Goal: Contribute content

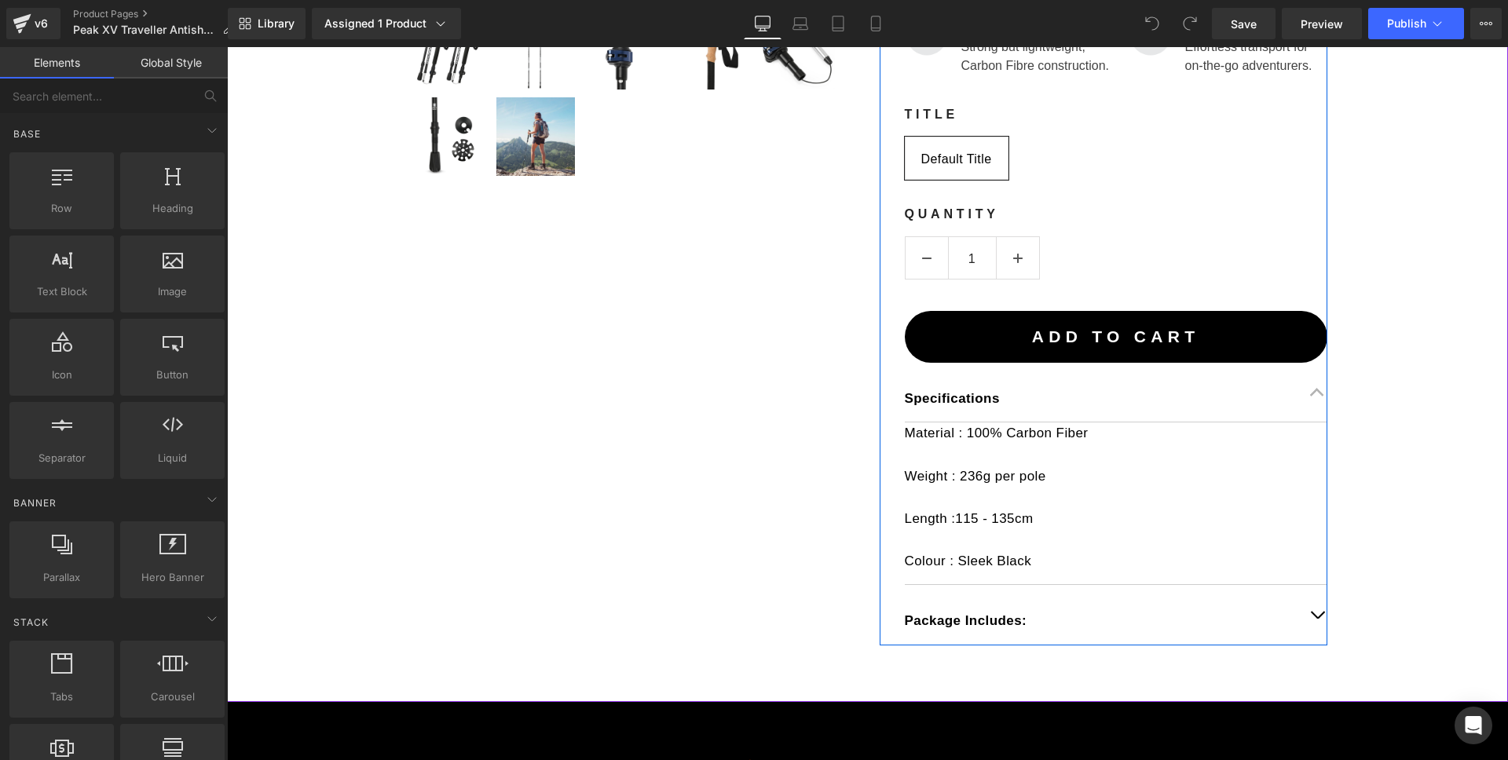
scroll to position [678, 0]
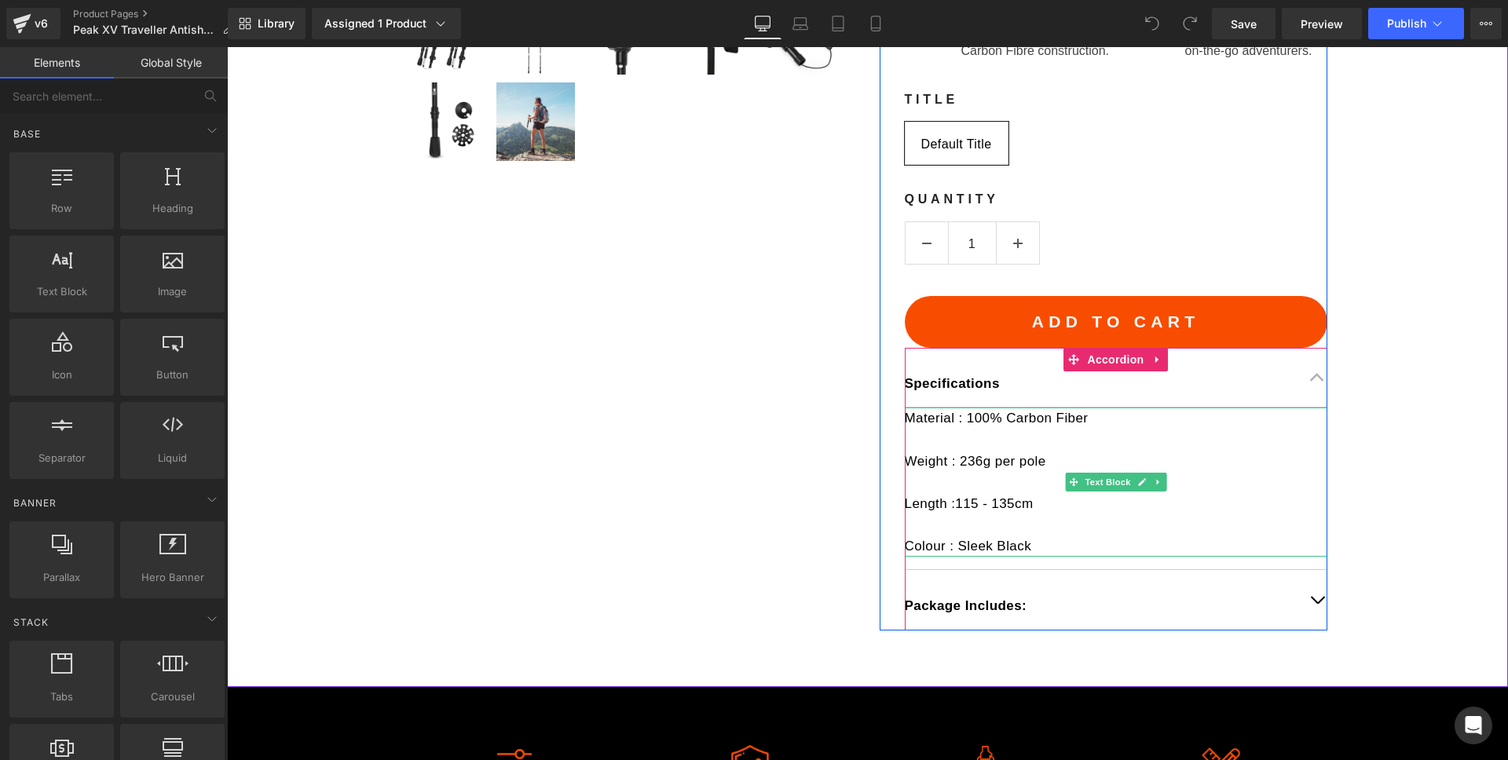
click at [1057, 542] on p "Colour : Sleek Black" at bounding box center [1116, 546] width 423 height 21
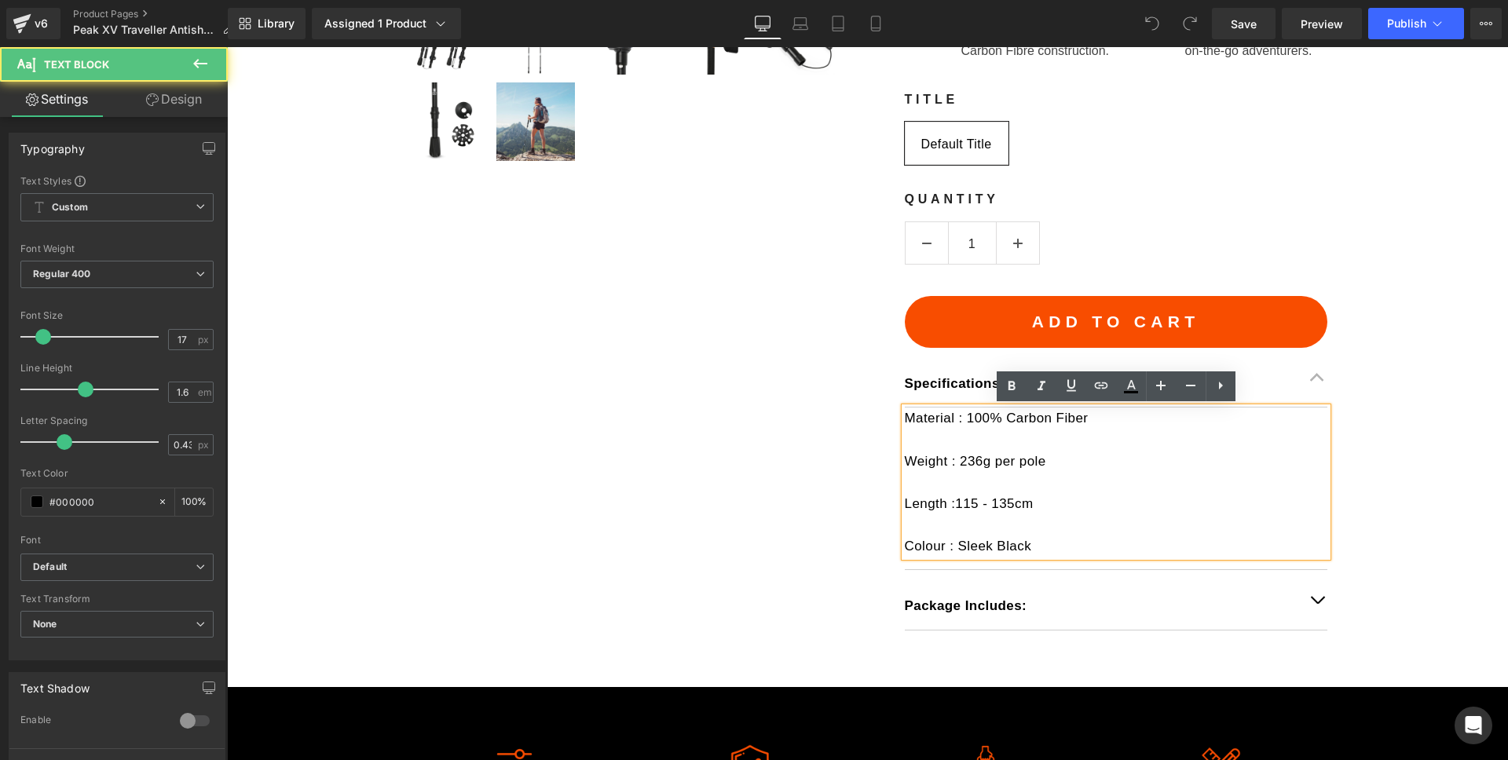
click at [1055, 544] on p "Colour : Sleek Black" at bounding box center [1116, 546] width 423 height 21
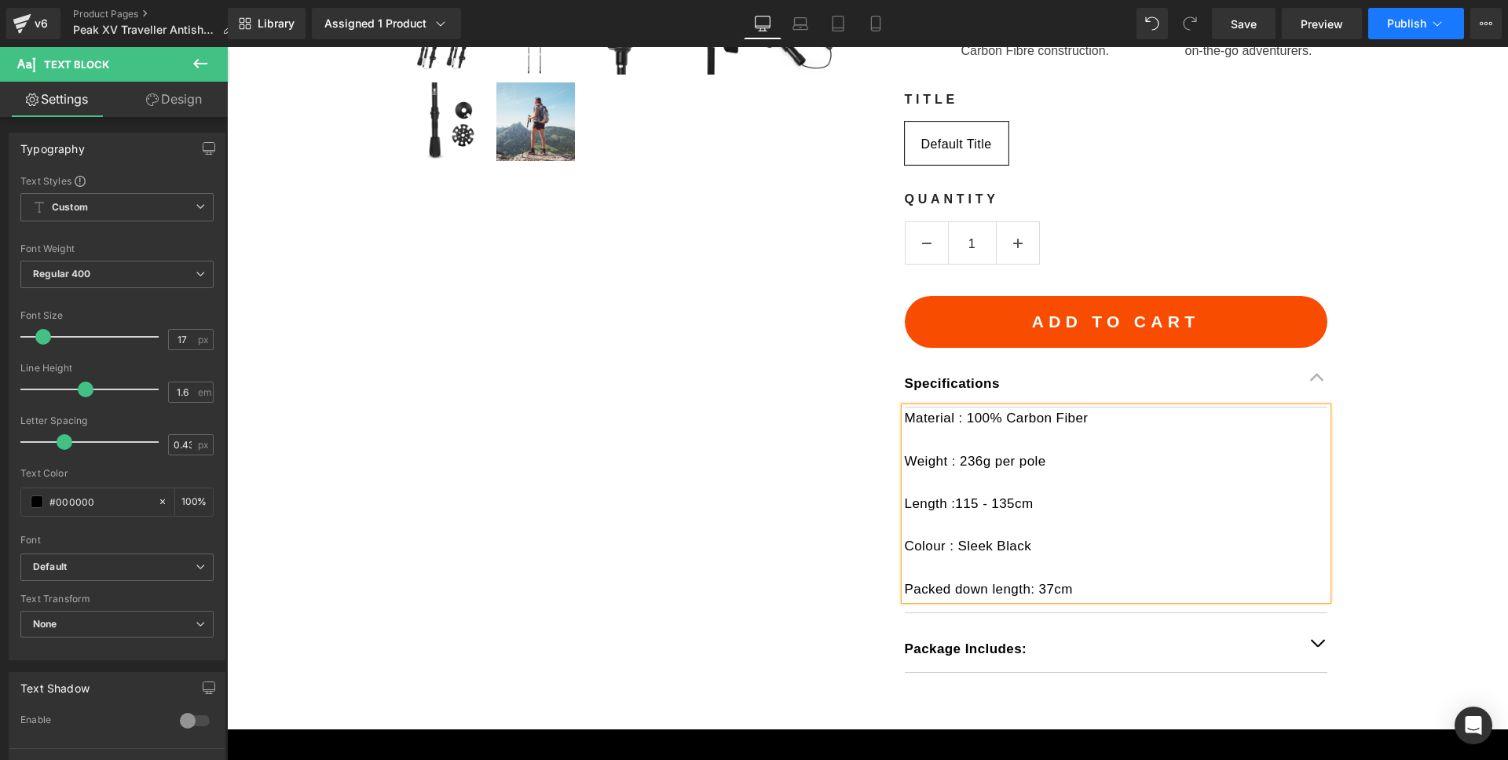
click at [1399, 24] on span "Publish" at bounding box center [1406, 23] width 39 height 13
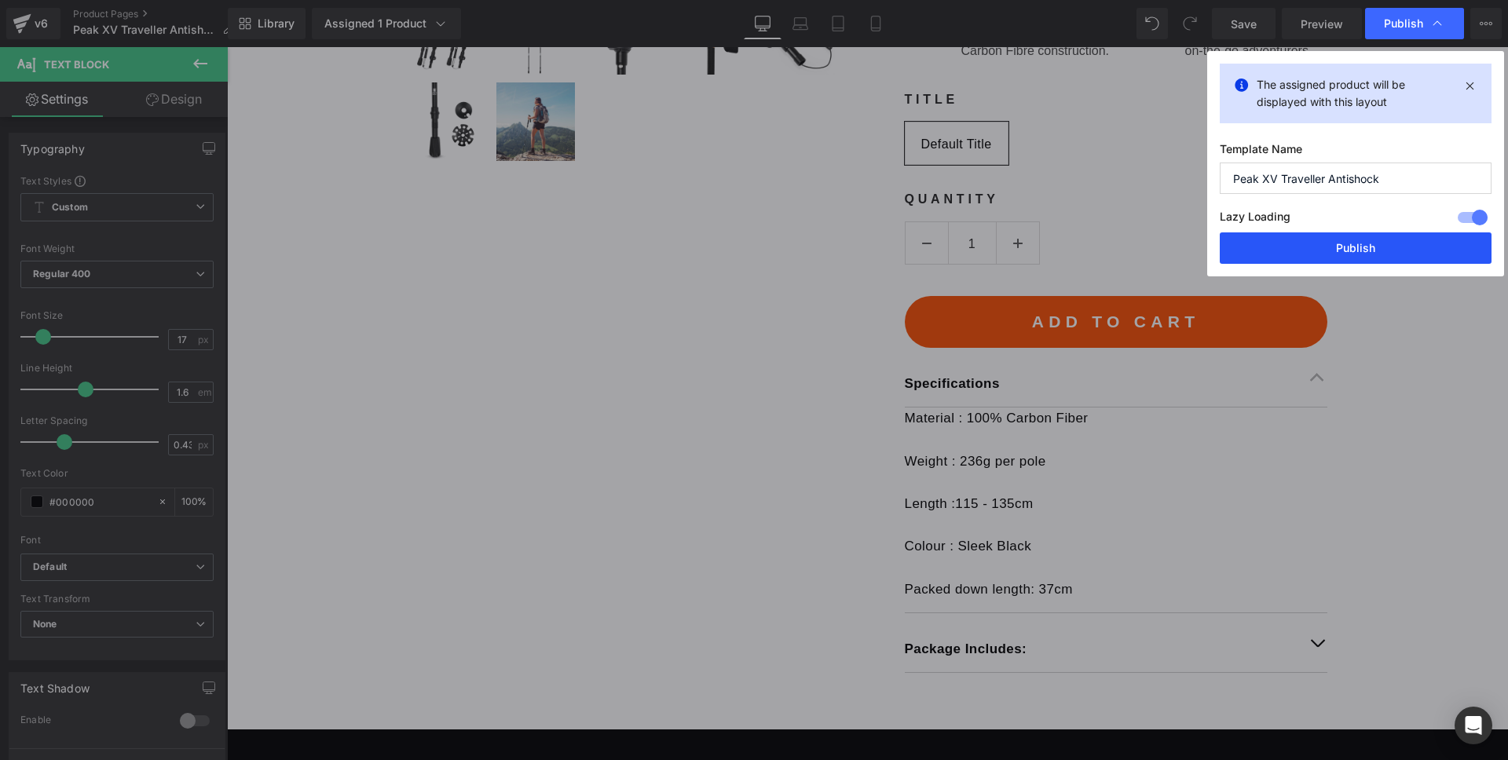
click at [1343, 243] on button "Publish" at bounding box center [1356, 248] width 272 height 31
